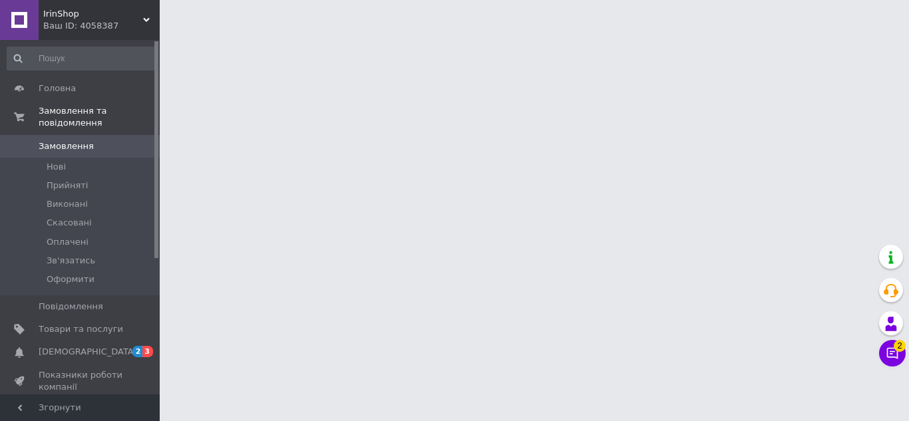
click at [74, 346] on span "[DEMOGRAPHIC_DATA]" at bounding box center [88, 352] width 98 height 12
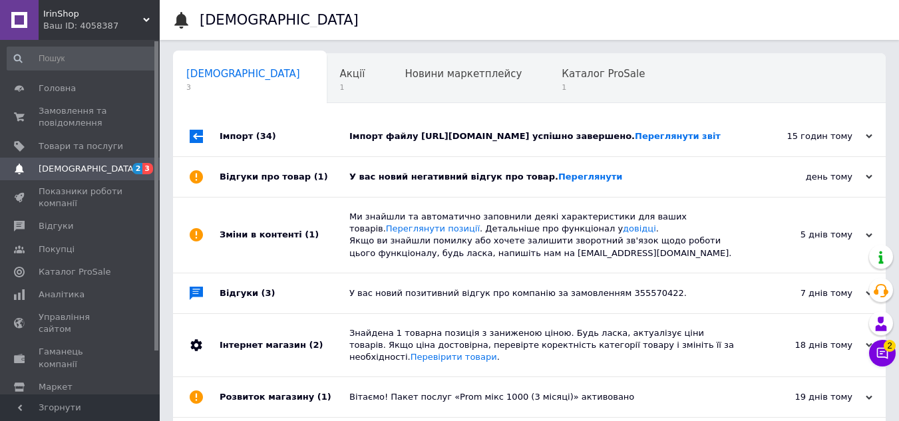
click at [559, 197] on div "У вас новий негативний відгук про товар. [GEOGRAPHIC_DATA]" at bounding box center [544, 177] width 390 height 40
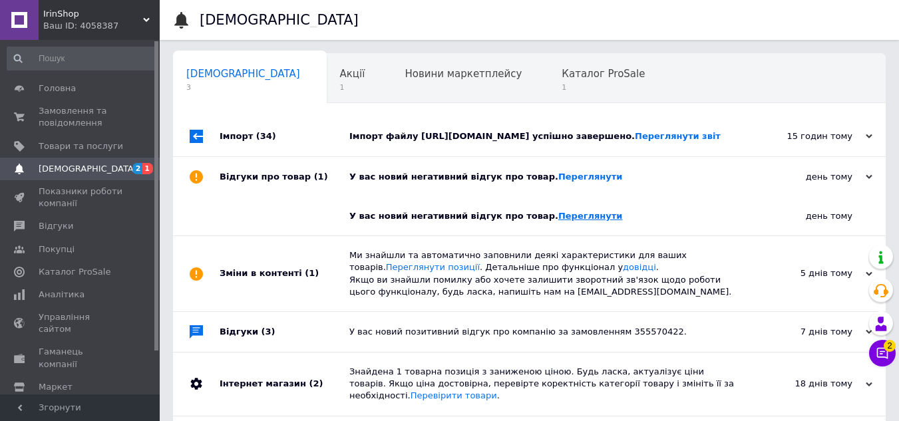
click at [561, 221] on link "Переглянути" at bounding box center [590, 216] width 65 height 10
click at [327, 71] on div "Акції 1" at bounding box center [359, 79] width 65 height 51
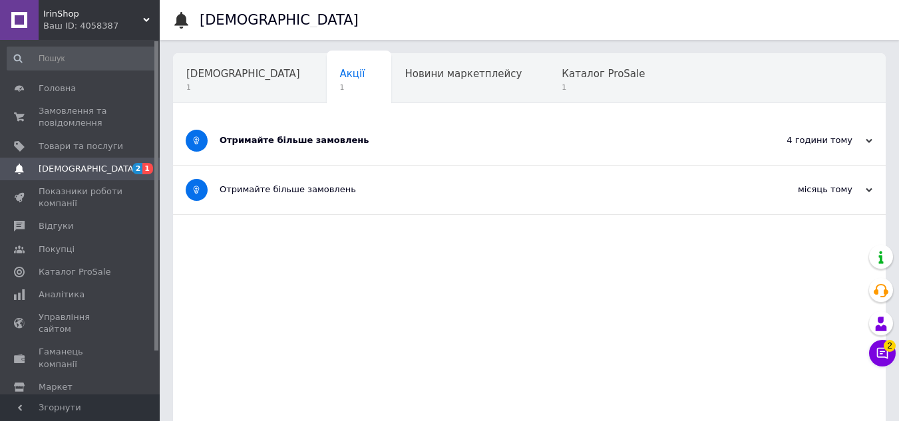
click at [391, 127] on div "Отримайте більше замовлень" at bounding box center [480, 140] width 520 height 49
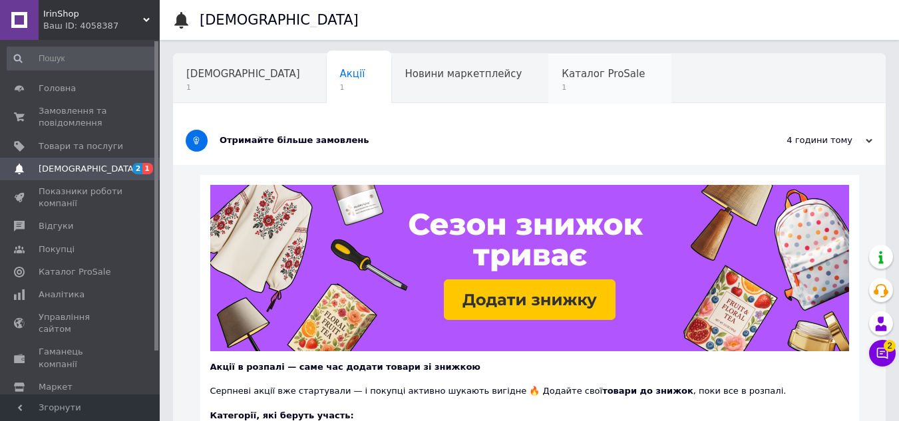
click at [561, 85] on span "1" at bounding box center [602, 87] width 83 height 10
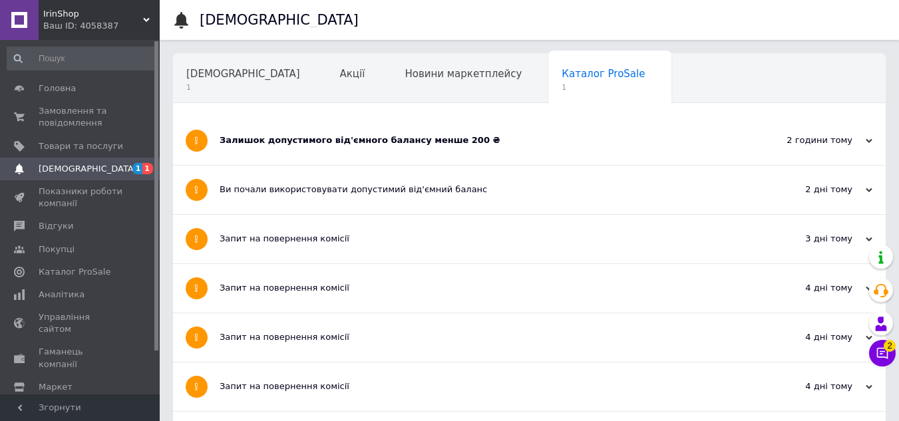
click at [269, 143] on div "Залишок допустимого від'ємного балансу менше 200 ₴" at bounding box center [480, 140] width 520 height 12
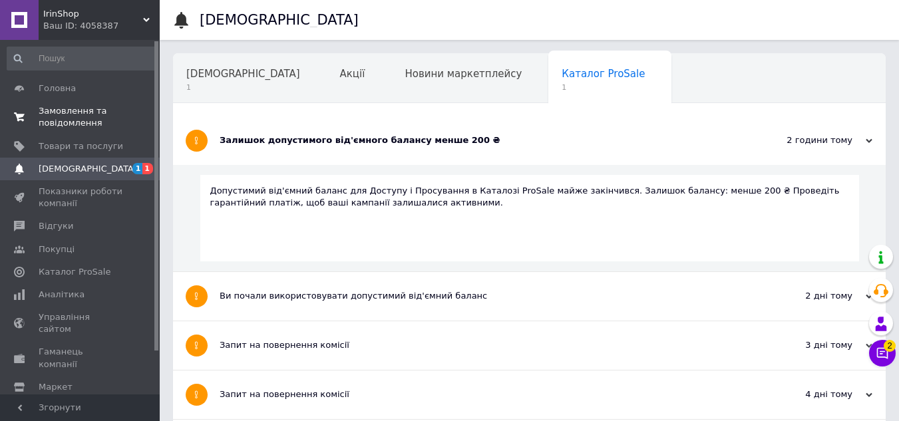
click at [61, 118] on span "Замовлення та повідомлення" at bounding box center [81, 117] width 84 height 24
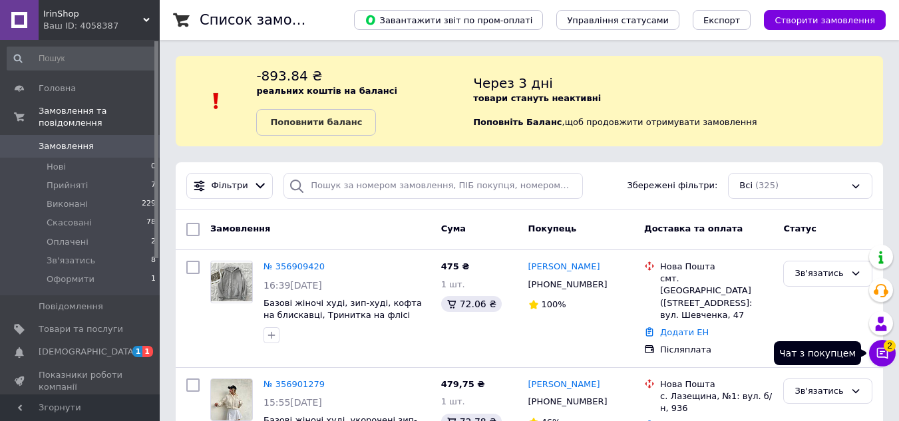
click at [880, 351] on icon at bounding box center [881, 353] width 13 height 13
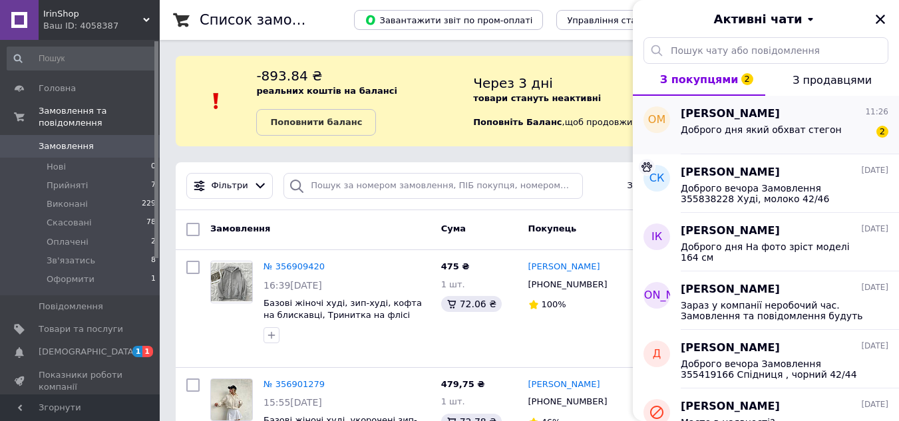
click at [759, 138] on div "Доброго дня який обхват стегон" at bounding box center [761, 133] width 161 height 19
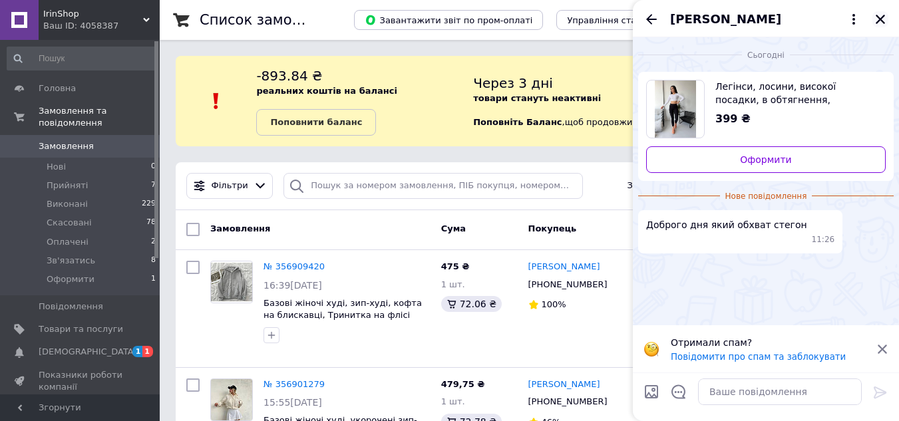
click at [883, 19] on icon "Закрити" at bounding box center [880, 19] width 12 height 12
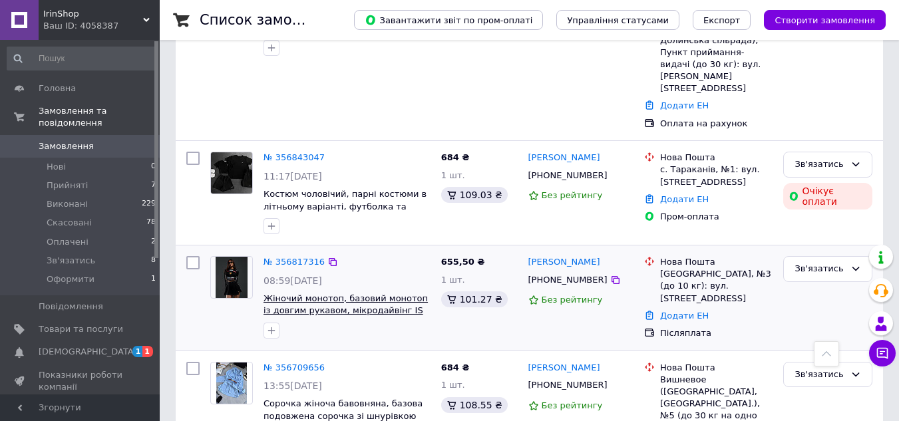
scroll to position [532, 0]
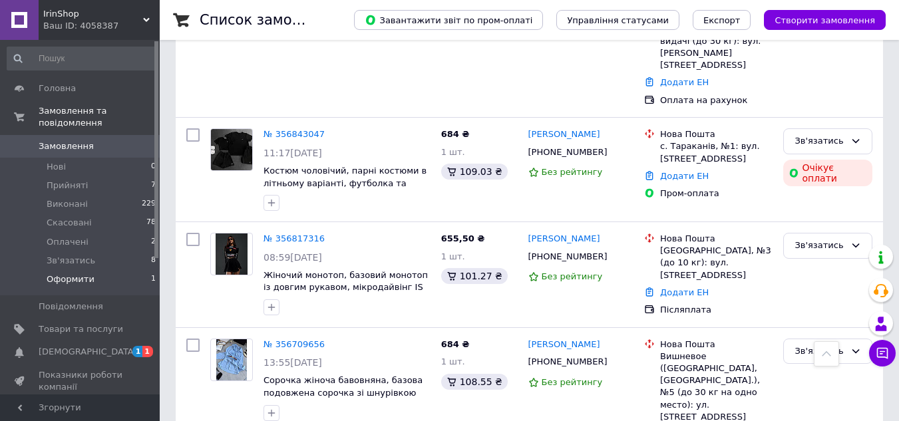
click at [90, 270] on li "Оформити 1" at bounding box center [82, 282] width 164 height 25
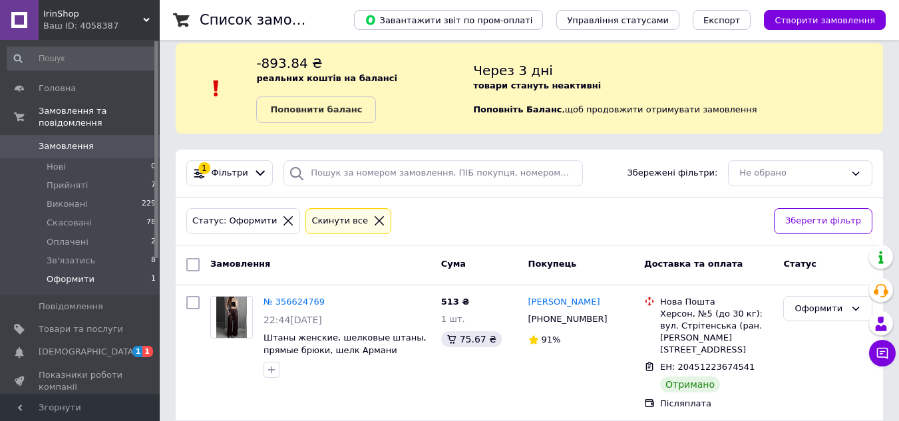
scroll to position [16, 0]
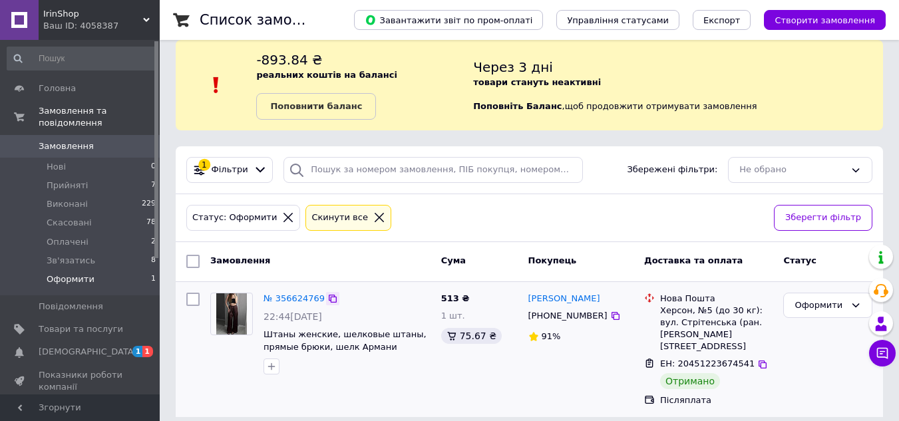
click at [329, 300] on icon at bounding box center [333, 299] width 8 height 8
click at [812, 303] on div "Оформити" at bounding box center [819, 306] width 51 height 14
click at [833, 337] on li "Прийнято" at bounding box center [828, 333] width 88 height 25
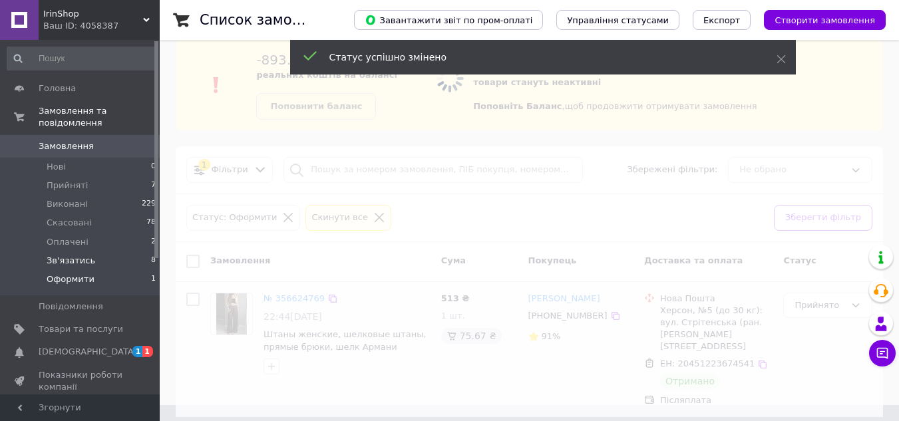
click at [84, 255] on span "Зв'язатись" at bounding box center [71, 261] width 49 height 12
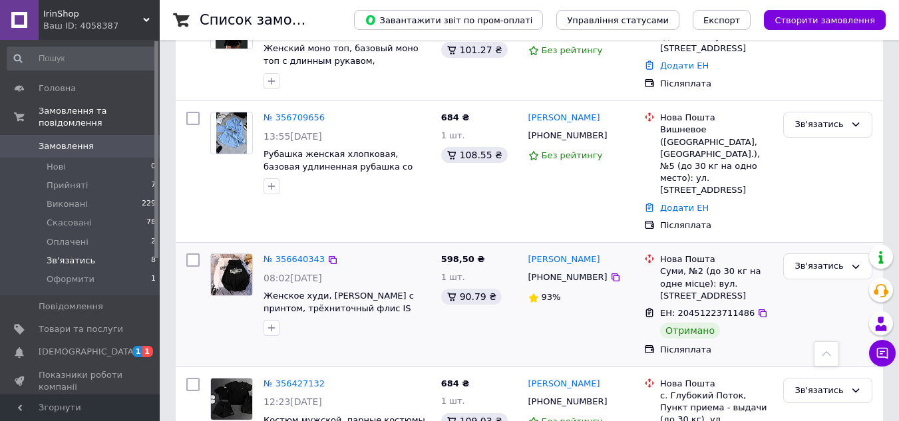
scroll to position [811, 0]
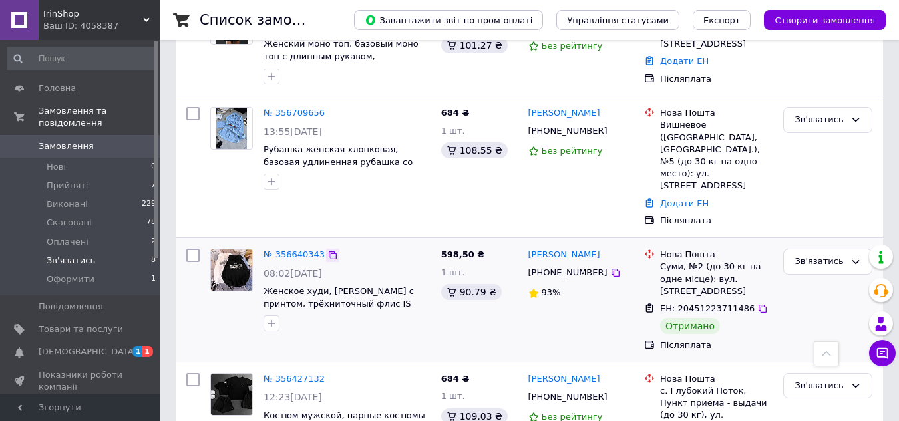
click at [327, 250] on icon at bounding box center [332, 255] width 11 height 11
click at [821, 255] on div "Зв'язатись" at bounding box center [819, 262] width 51 height 14
click at [815, 277] on li "Прийнято" at bounding box center [828, 289] width 88 height 25
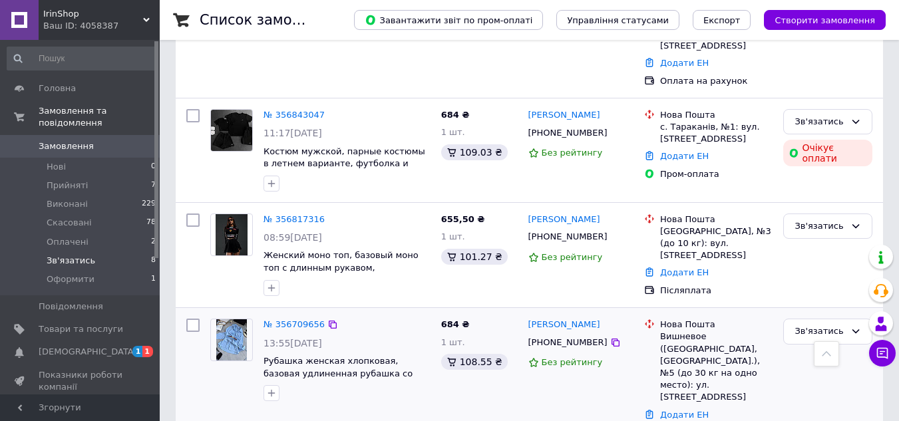
scroll to position [611, 0]
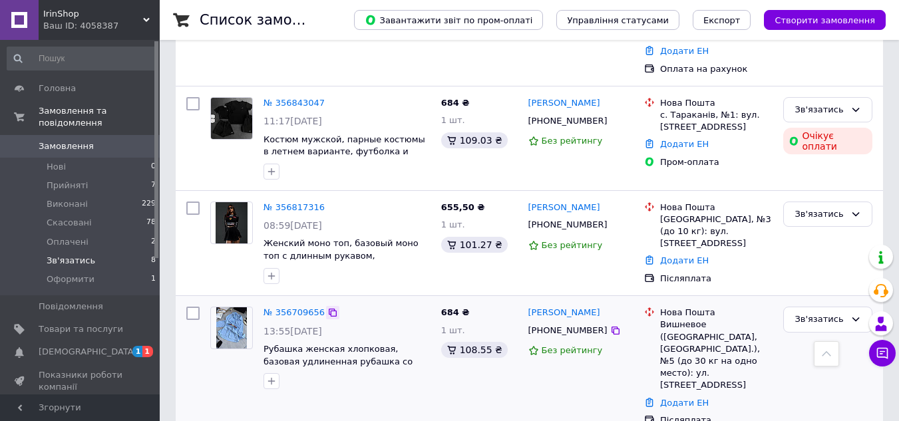
click at [329, 309] on icon at bounding box center [333, 313] width 8 height 8
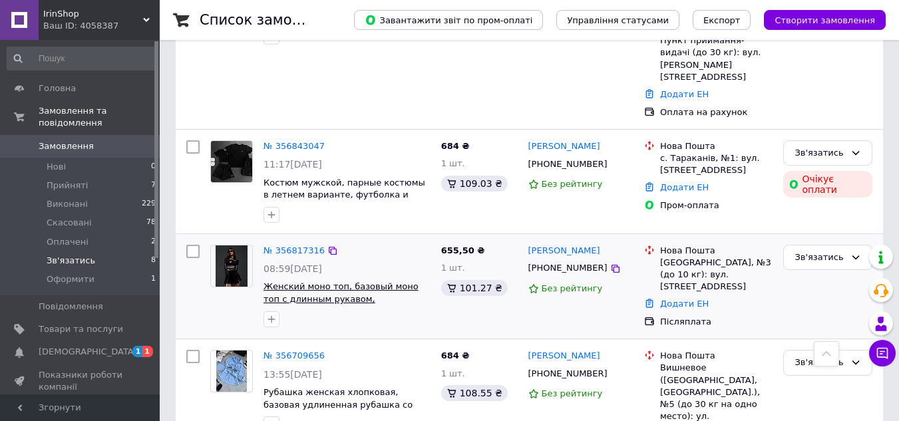
scroll to position [545, 0]
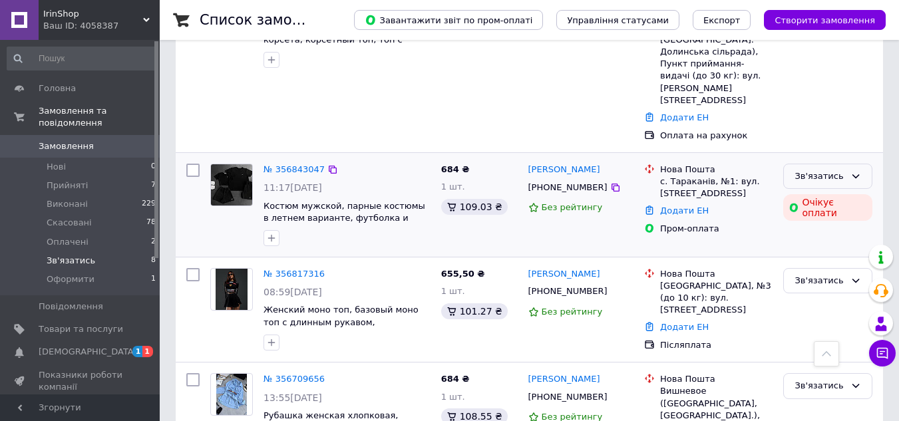
click at [858, 164] on div "Зв'язатись" at bounding box center [827, 177] width 89 height 26
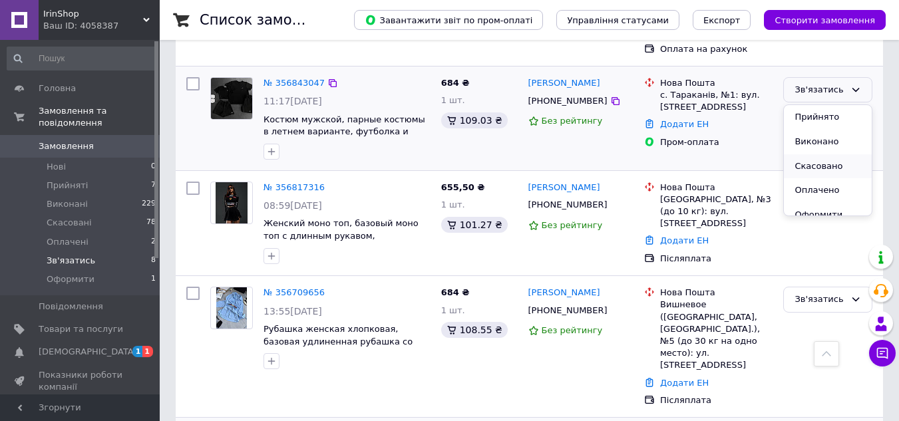
scroll to position [611, 0]
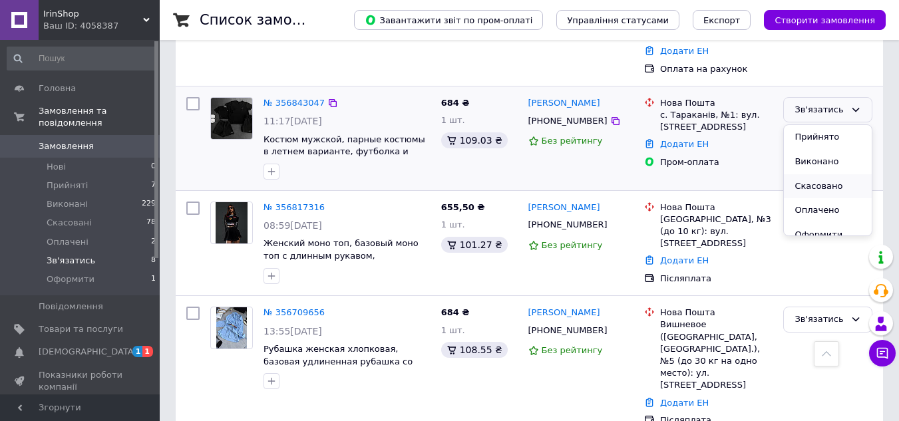
click at [807, 174] on li "Скасовано" at bounding box center [828, 186] width 88 height 25
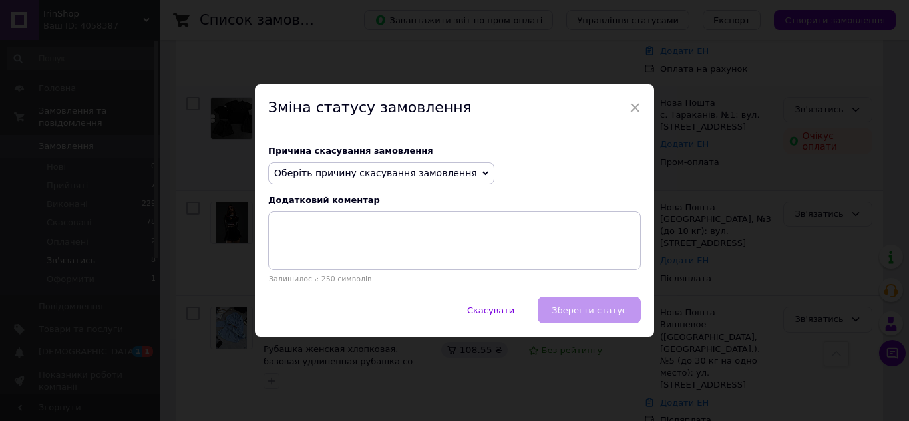
click at [368, 165] on span "Оберіть причину скасування замовлення" at bounding box center [381, 173] width 226 height 23
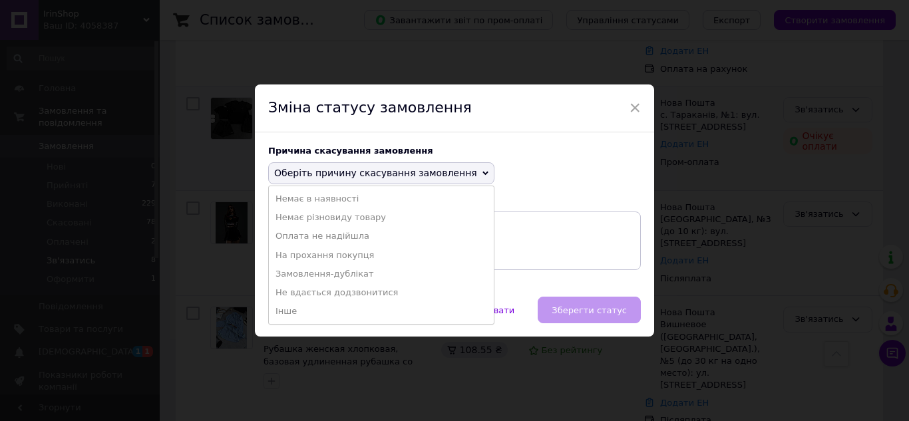
click at [321, 235] on li "Оплата не надійшла" at bounding box center [381, 236] width 225 height 19
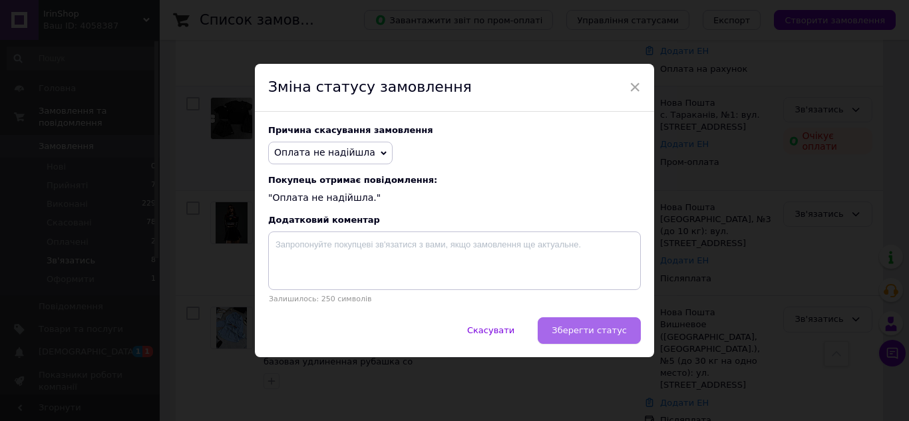
click at [602, 325] on button "Зберегти статус" at bounding box center [589, 330] width 103 height 27
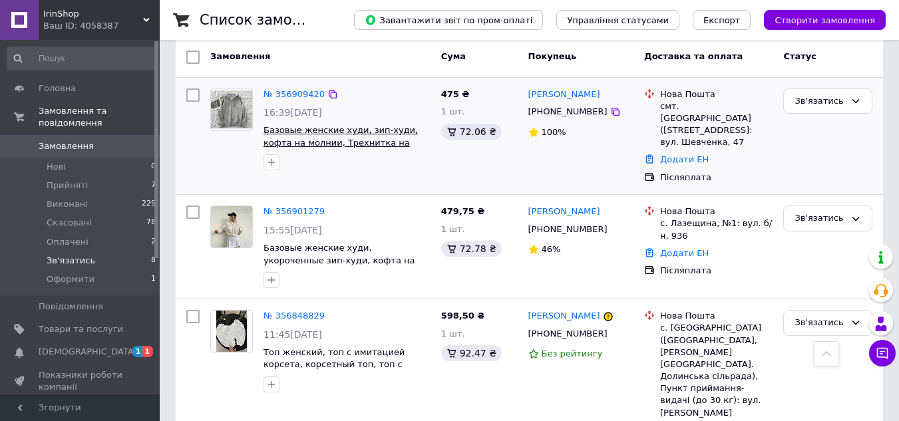
scroll to position [200, 0]
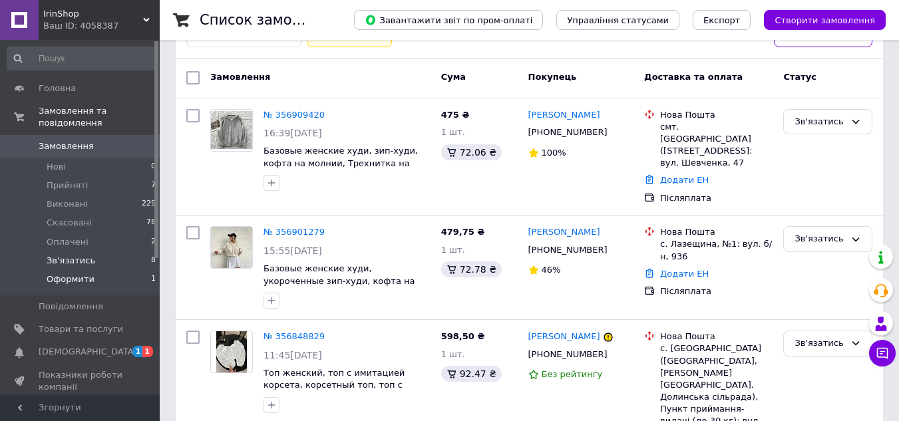
click at [94, 277] on li "Оформити 1" at bounding box center [82, 282] width 164 height 25
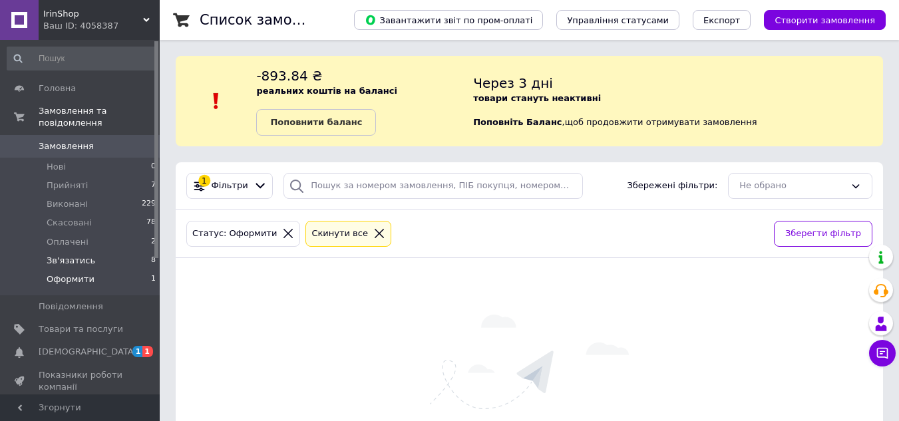
click at [89, 251] on li "Зв'язатись 8" at bounding box center [82, 260] width 164 height 19
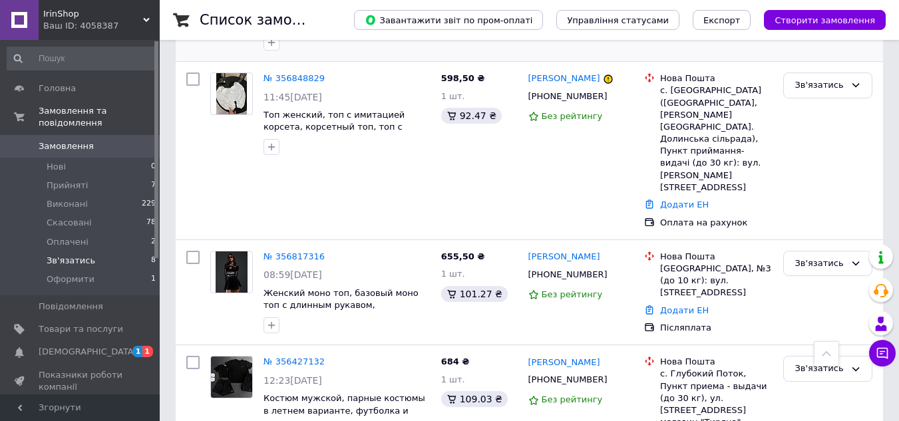
scroll to position [465, 0]
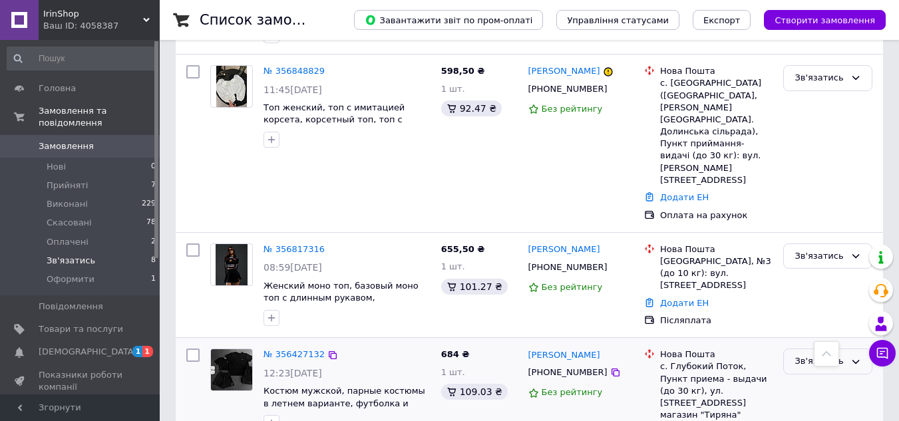
click at [808, 355] on div "Зв'язатись" at bounding box center [819, 362] width 51 height 14
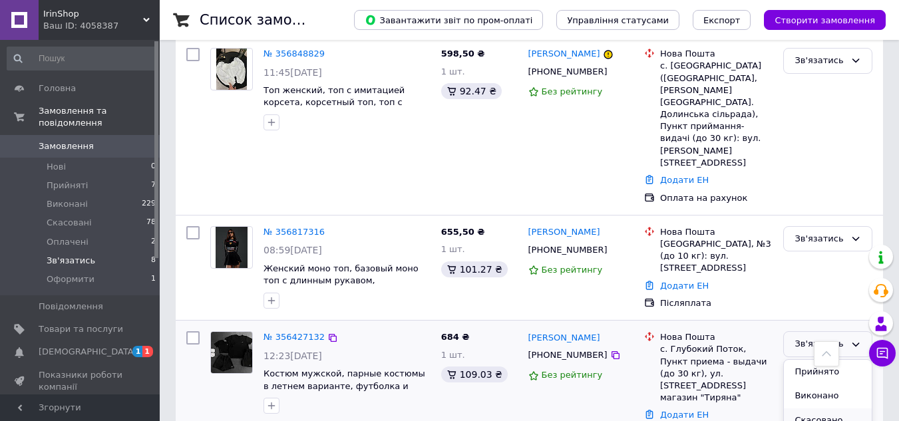
click at [794, 408] on li "Скасовано" at bounding box center [828, 420] width 88 height 25
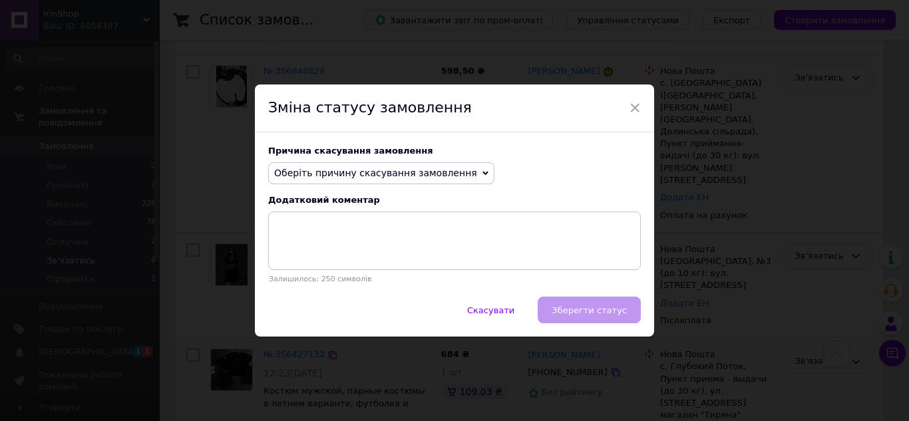
click at [625, 108] on div "Зміна статусу замовлення" at bounding box center [454, 108] width 399 height 48
click at [637, 106] on span "×" at bounding box center [635, 107] width 12 height 23
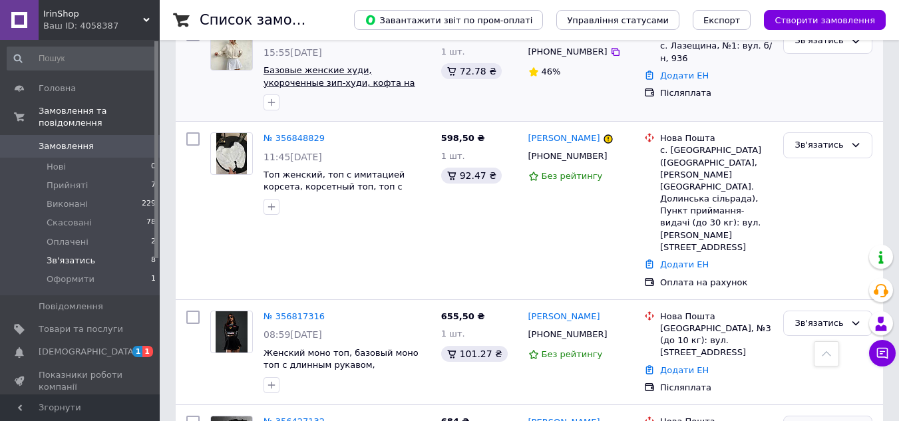
scroll to position [398, 0]
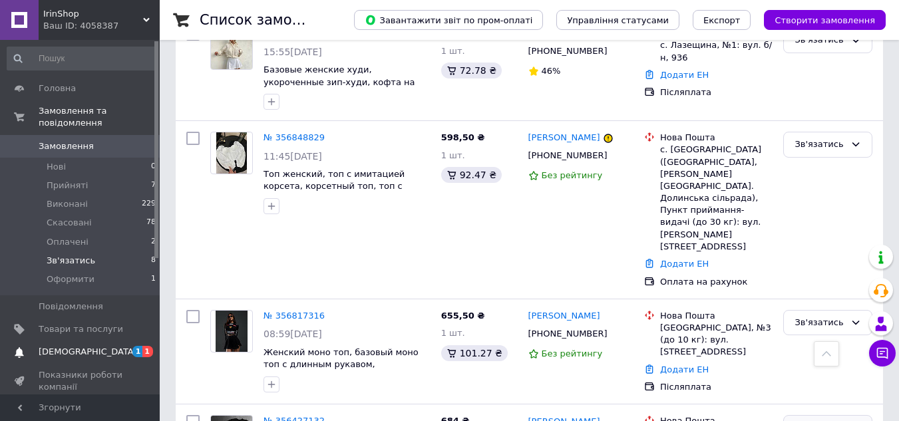
click at [88, 341] on link "[DEMOGRAPHIC_DATA] 1 1" at bounding box center [82, 352] width 164 height 23
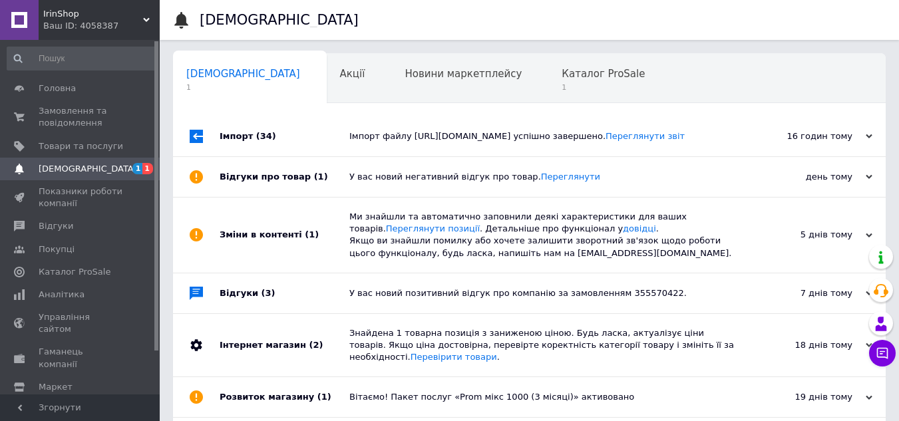
click at [319, 148] on div "Імпорт (34)" at bounding box center [285, 136] width 130 height 40
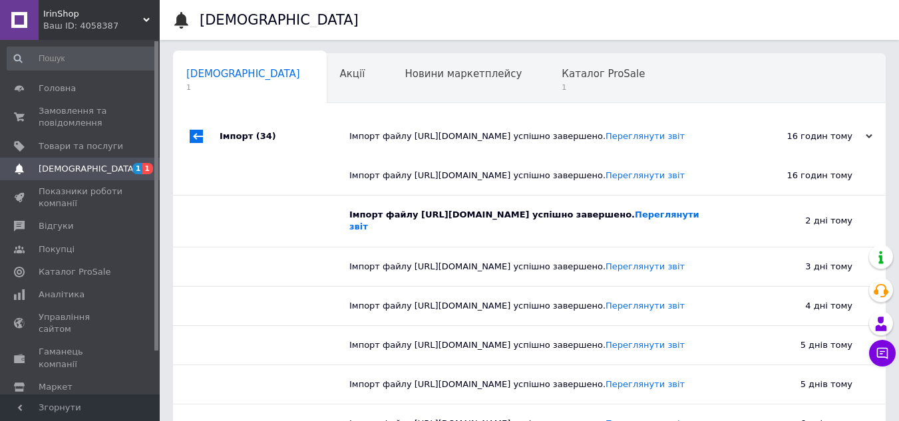
click at [312, 246] on div at bounding box center [285, 221] width 130 height 51
click at [548, 61] on div "Каталог ProSale 1" at bounding box center [609, 79] width 123 height 51
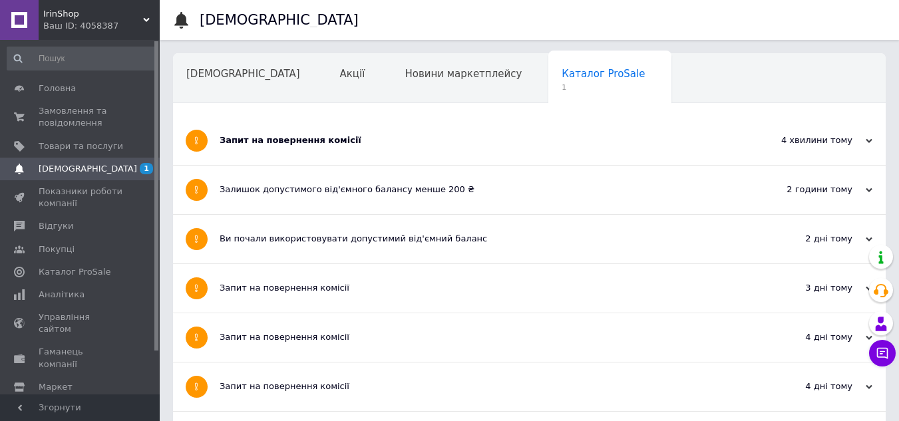
click at [261, 146] on div "Запит на повернення комісії" at bounding box center [480, 140] width 520 height 12
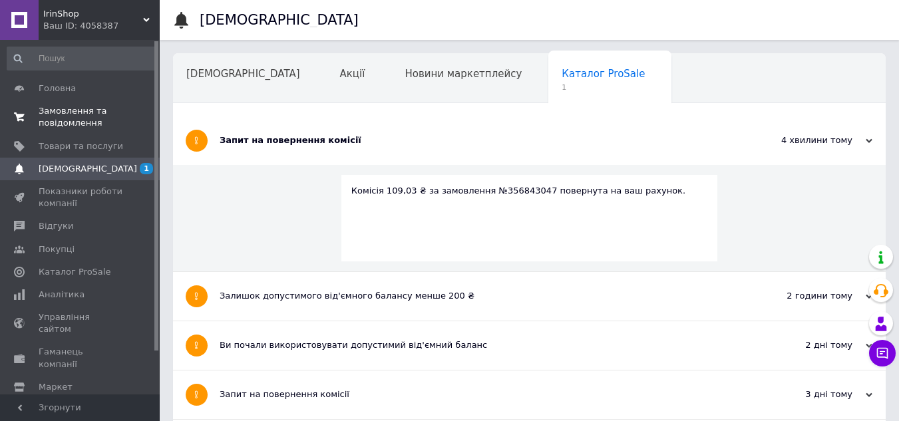
click at [85, 105] on span "Замовлення та повідомлення" at bounding box center [81, 117] width 84 height 24
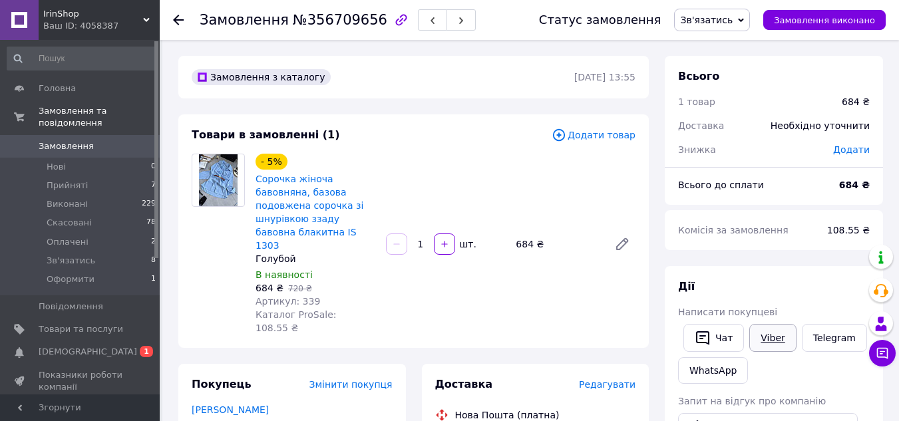
click at [769, 339] on link "Viber" at bounding box center [772, 338] width 47 height 28
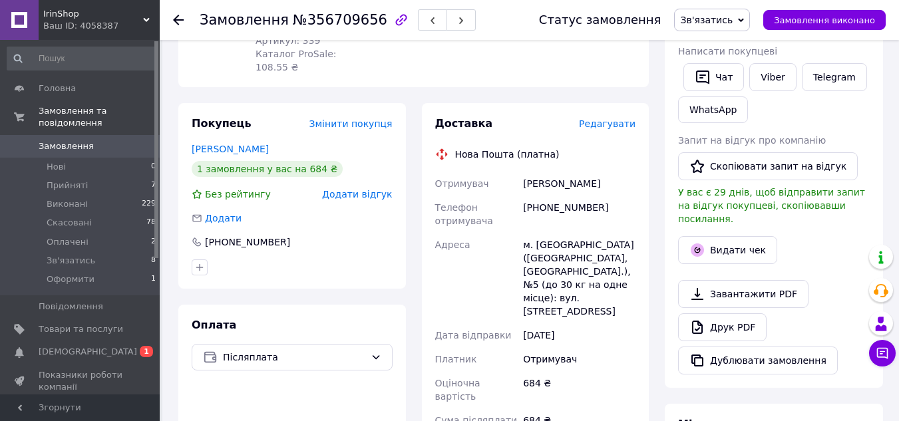
scroll to position [266, 0]
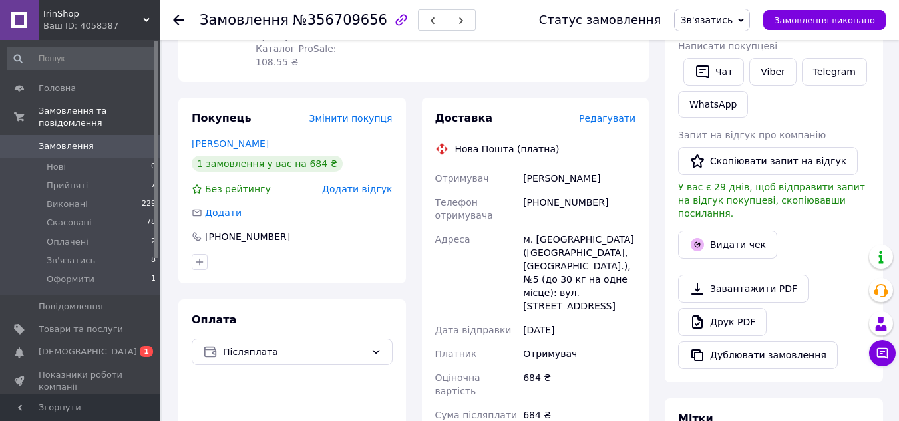
click at [566, 166] on div "Овчаренко Анастасія" at bounding box center [579, 178] width 118 height 24
copy div "Овчаренко Анастасія"
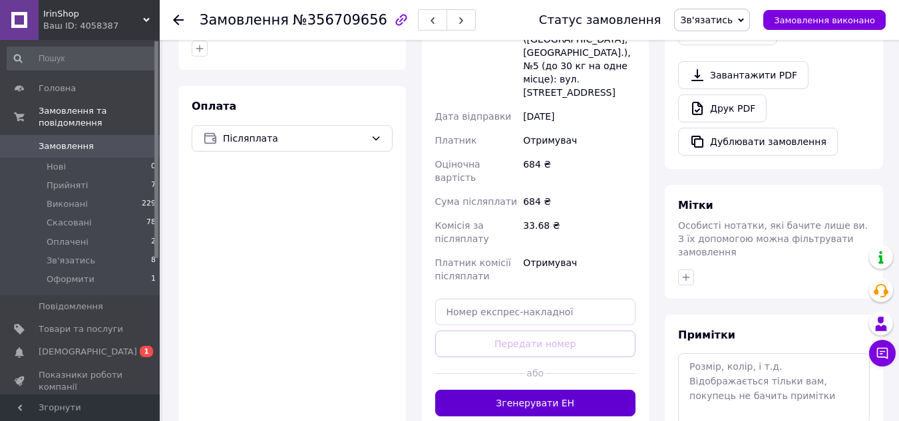
scroll to position [532, 0]
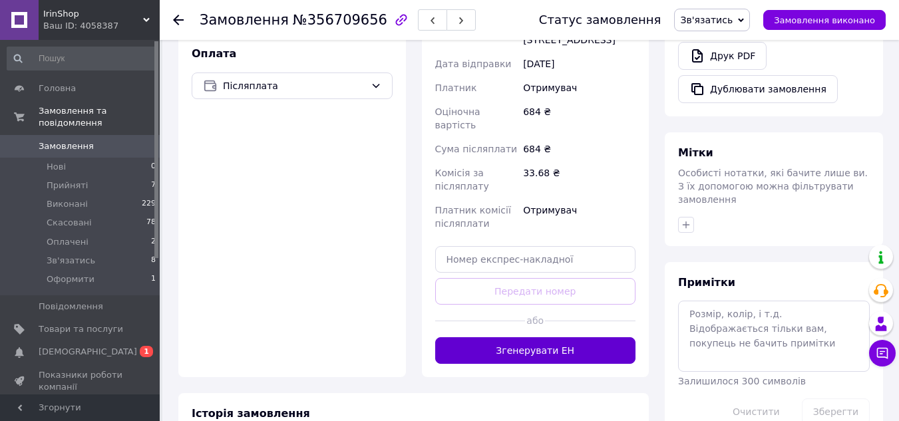
click at [552, 337] on button "Згенерувати ЕН" at bounding box center [535, 350] width 201 height 27
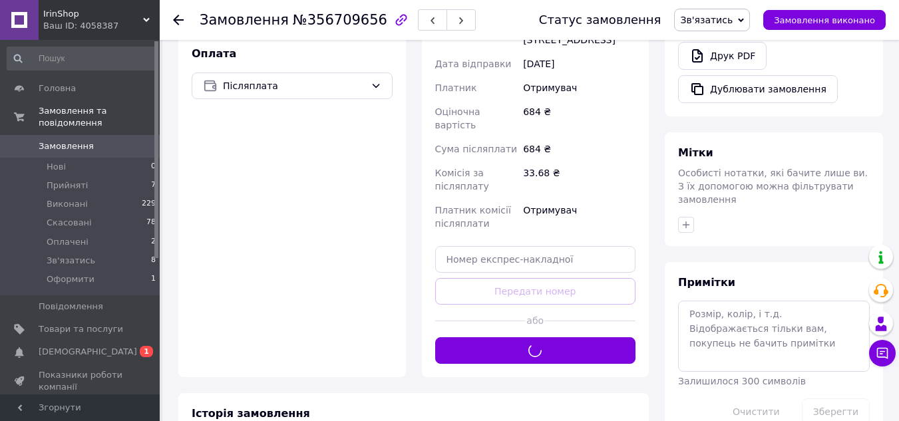
click at [721, 21] on span "Зв'язатись" at bounding box center [706, 20] width 53 height 11
click at [718, 52] on li "Прийнято" at bounding box center [712, 47] width 75 height 20
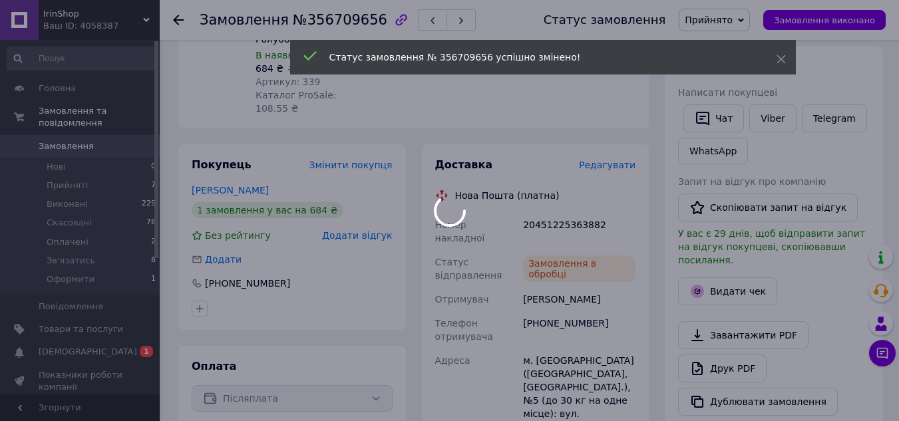
scroll to position [200, 0]
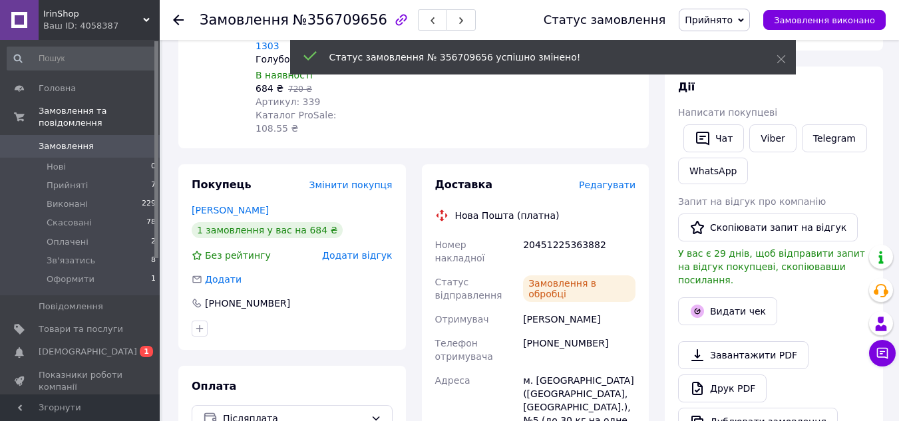
click at [557, 233] on div "20451225363882" at bounding box center [579, 251] width 118 height 37
copy div "20451225363882"
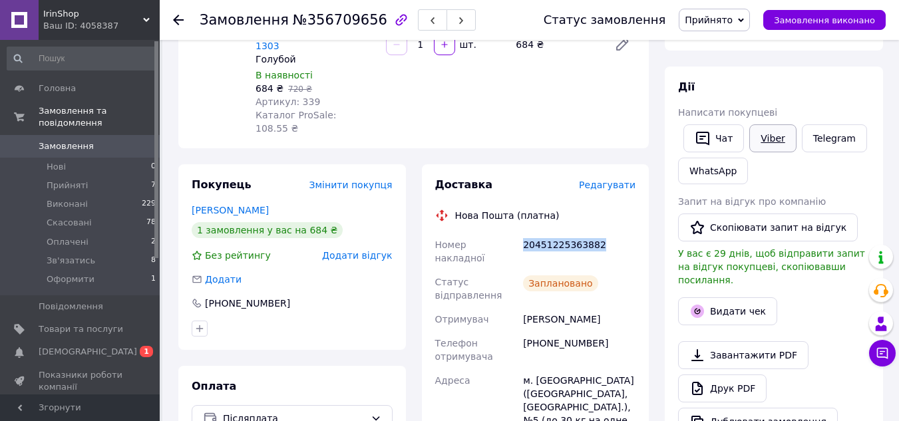
click at [772, 131] on link "Viber" at bounding box center [772, 138] width 47 height 28
